Goal: Information Seeking & Learning: Learn about a topic

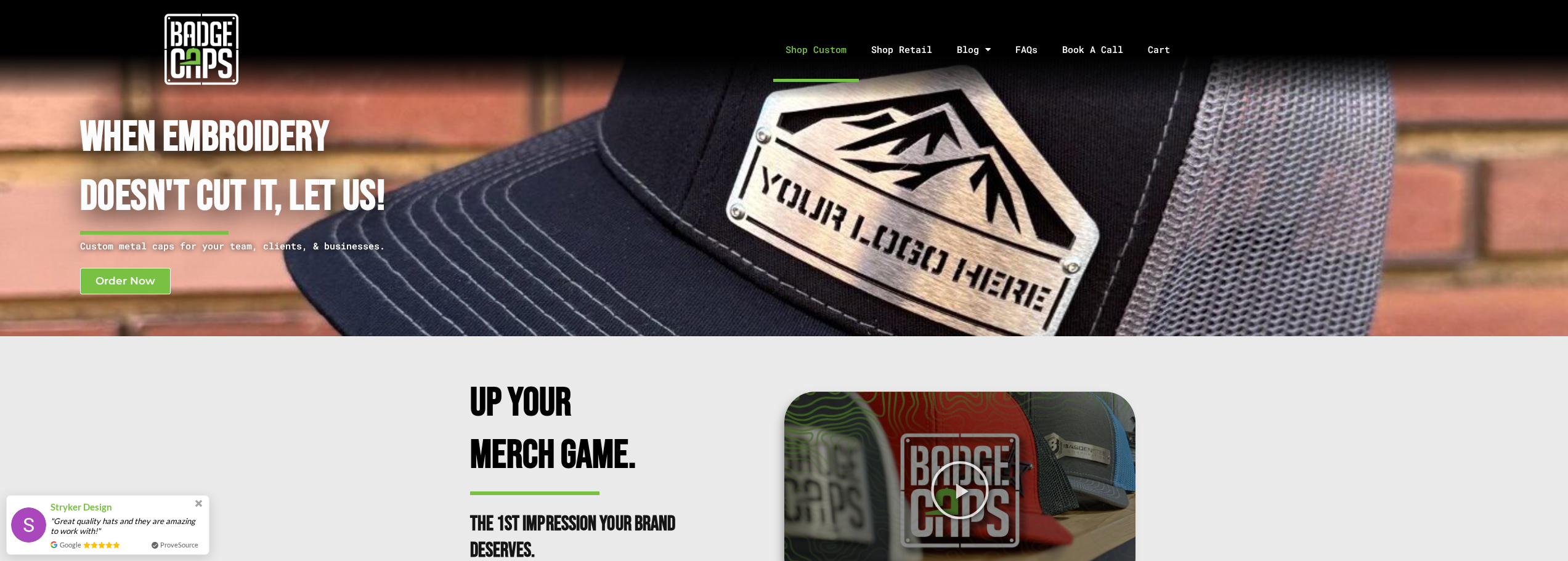
click at [844, 52] on link "Shop Custom" at bounding box center [816, 49] width 86 height 65
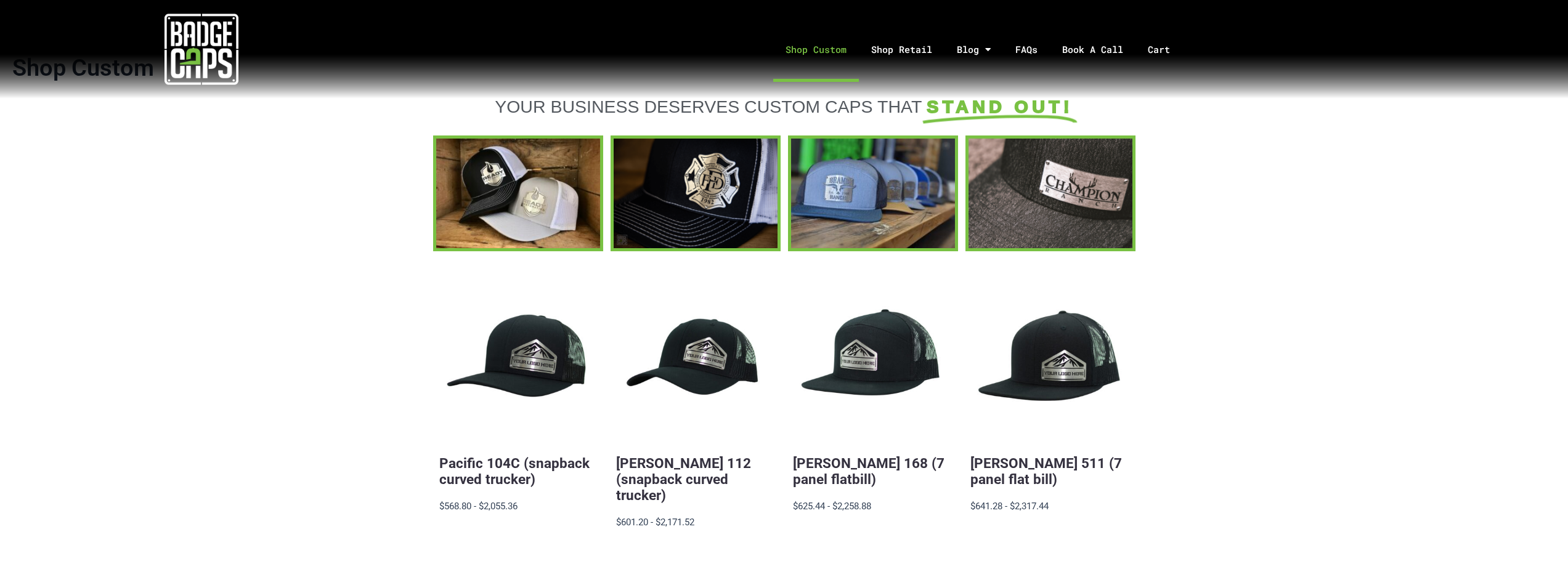
scroll to position [394, 0]
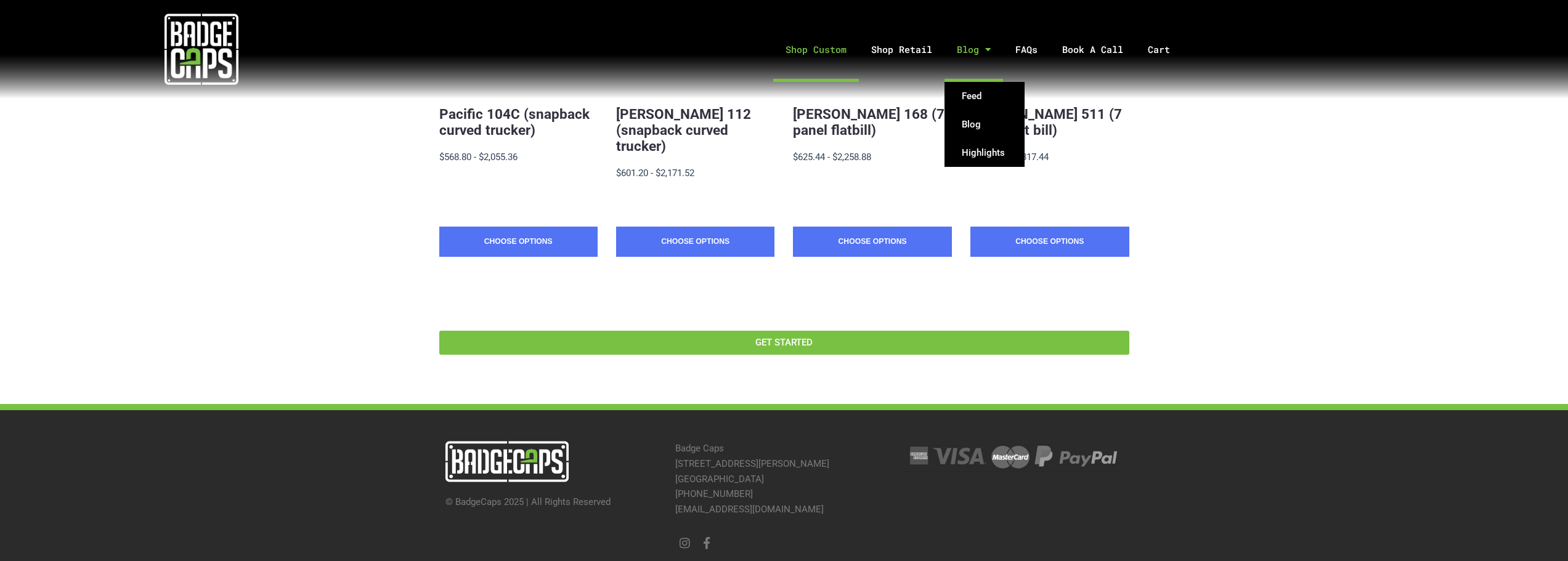
click at [975, 54] on link "Blog" at bounding box center [973, 49] width 58 height 65
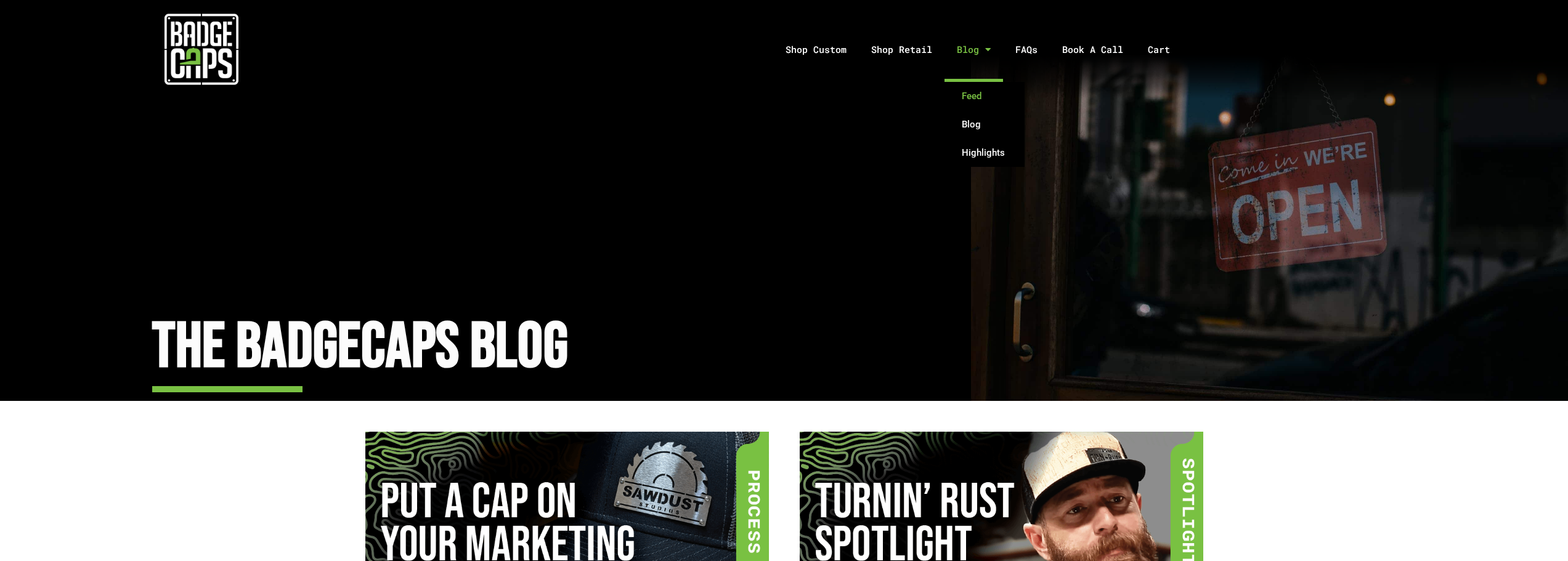
click at [969, 93] on link "Feed" at bounding box center [984, 96] width 80 height 28
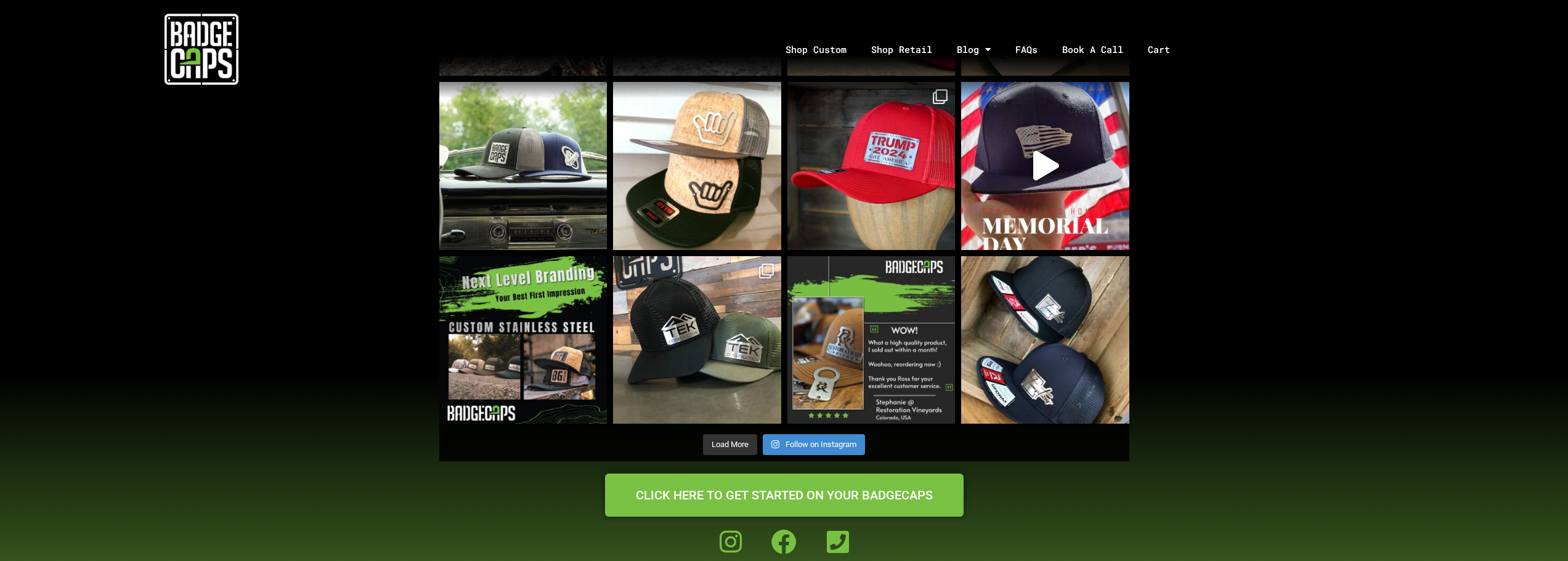
scroll to position [991, 0]
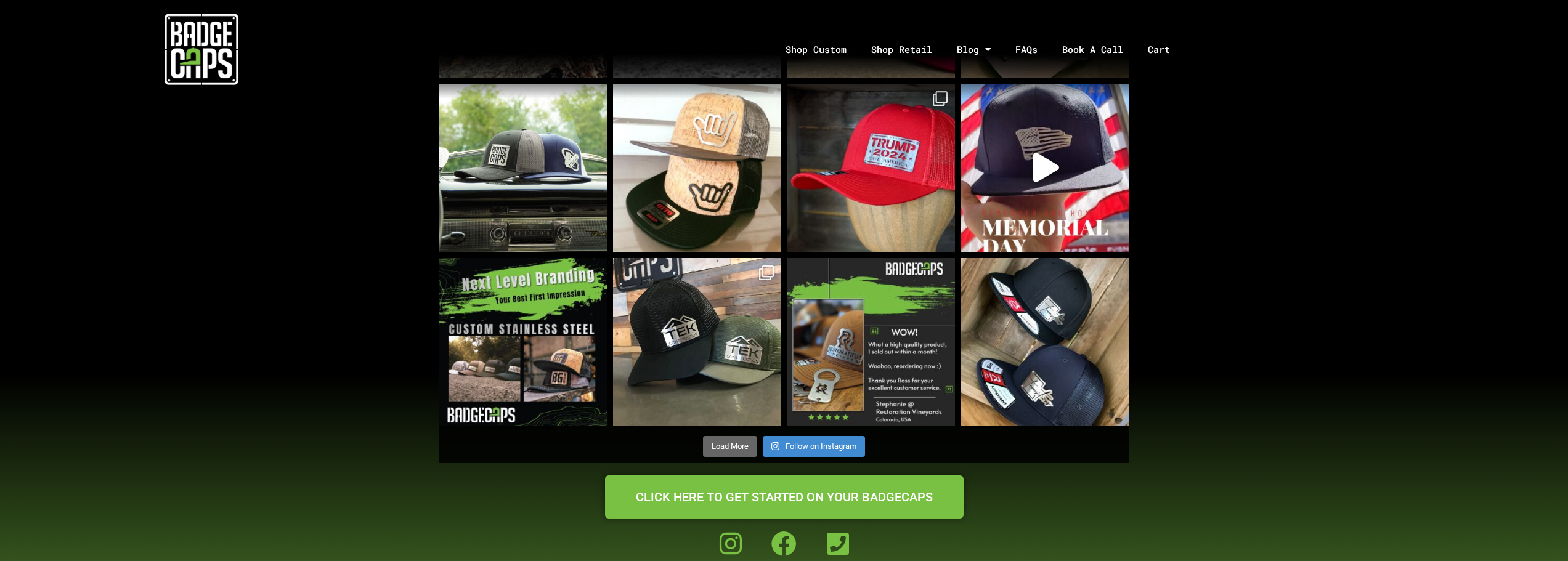
click at [731, 445] on span "button" at bounding box center [731, 446] width 2 height 2
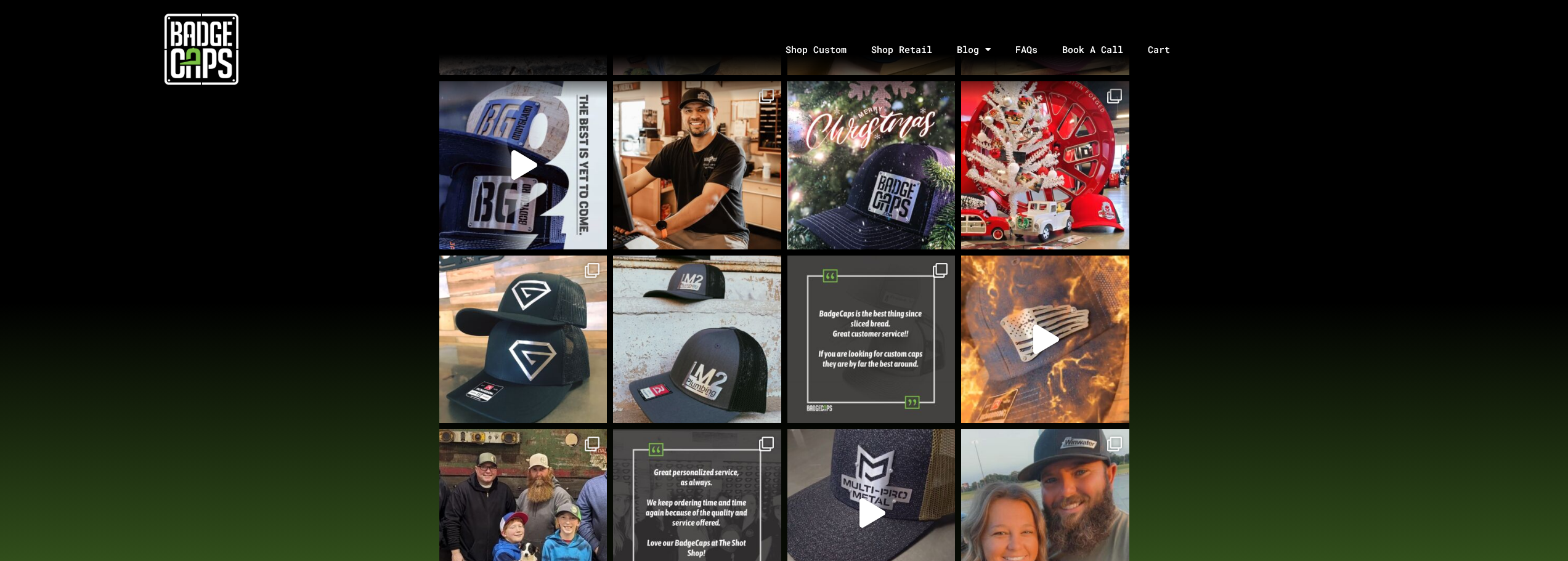
scroll to position [2039, 0]
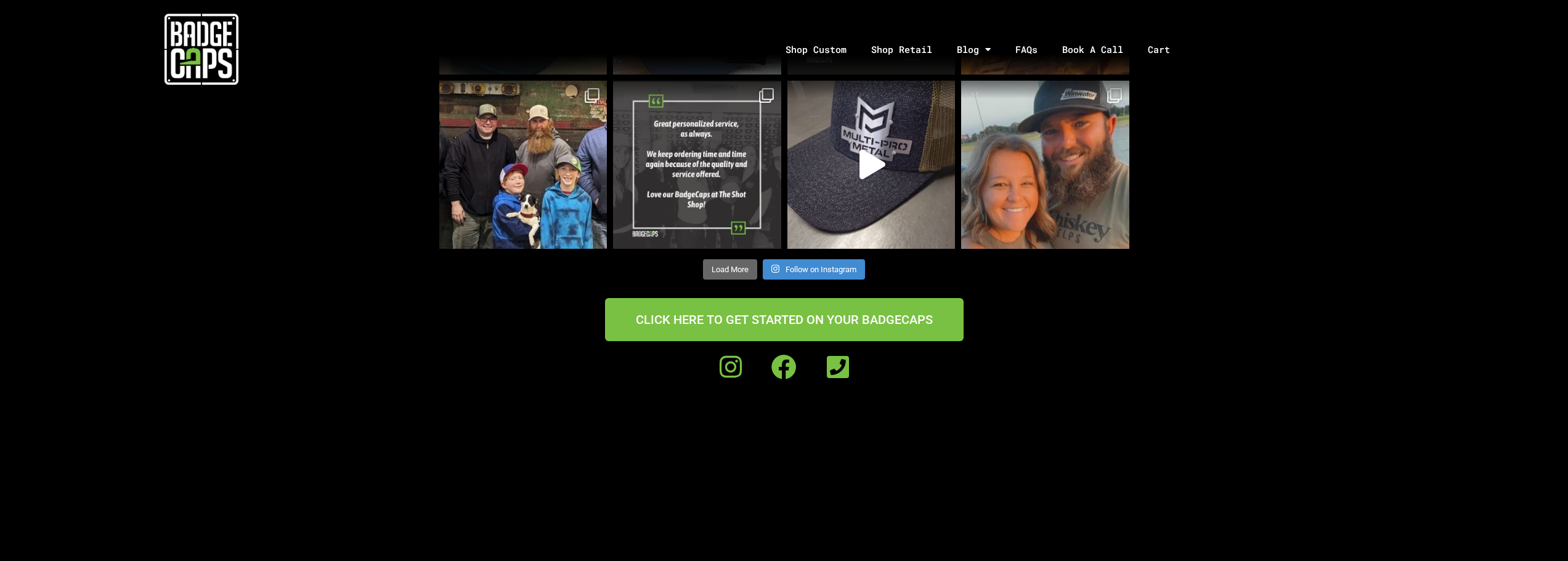
click at [741, 269] on span "Load More" at bounding box center [731, 269] width 37 height 9
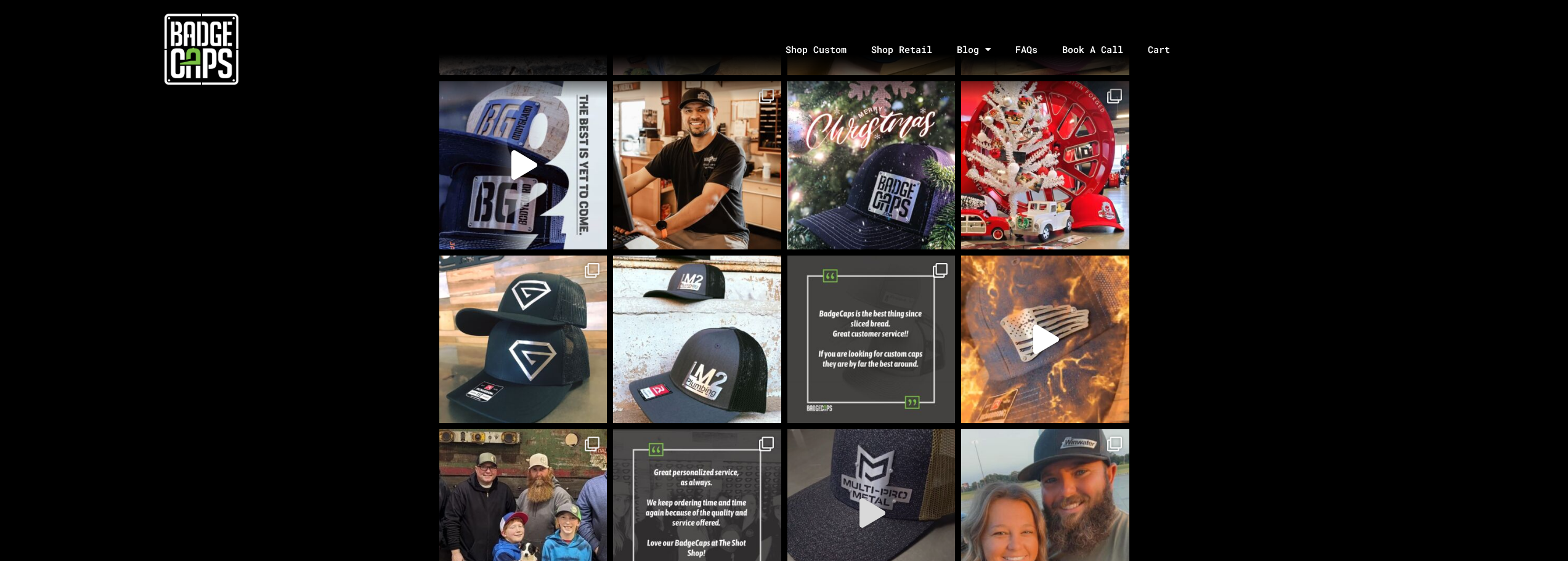
click at [876, 514] on icon "Play" at bounding box center [872, 514] width 26 height 30
